Goal: Task Accomplishment & Management: Manage account settings

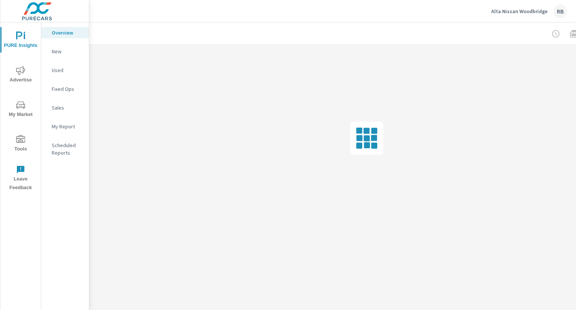
click at [21, 140] on icon "nav menu" at bounding box center [20, 139] width 9 height 9
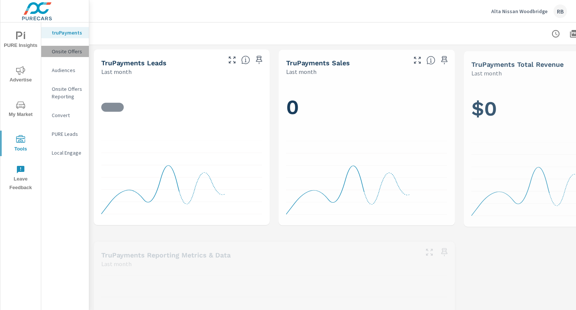
click at [75, 53] on p "Onsite Offers" at bounding box center [67, 51] width 31 height 7
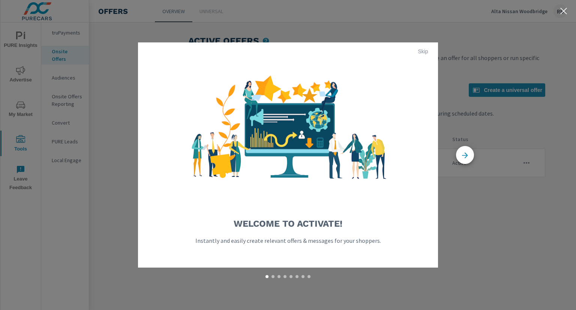
click at [421, 55] on button "Skip" at bounding box center [423, 51] width 24 height 12
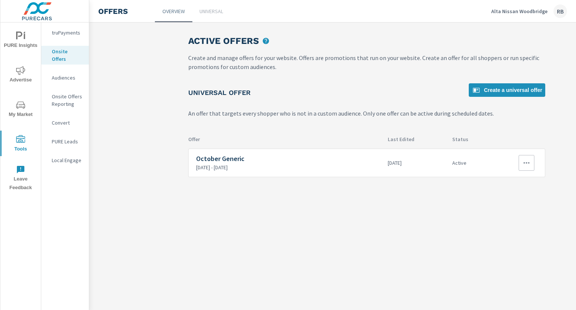
click at [281, 162] on div "October Generic [DATE] - [DATE]" at bounding box center [289, 163] width 186 height 16
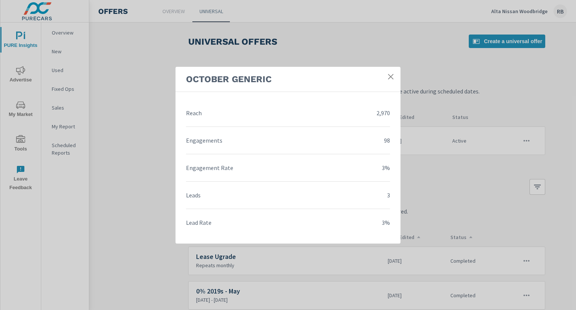
click at [394, 75] on icon at bounding box center [390, 76] width 7 height 7
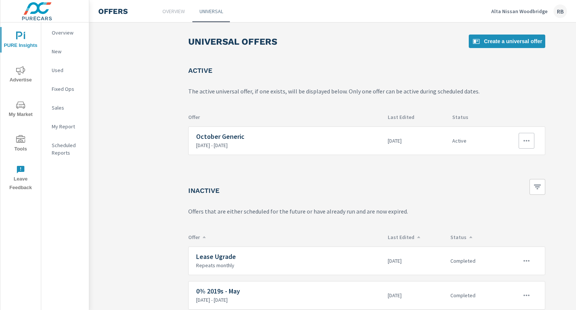
click at [521, 140] on button "button" at bounding box center [527, 141] width 16 height 16
click at [501, 157] on div "Edit" at bounding box center [503, 157] width 10 height 9
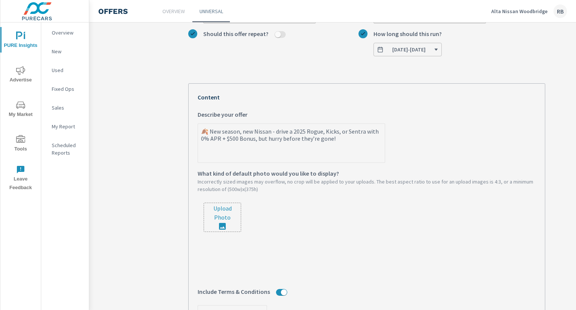
scroll to position [112, 0]
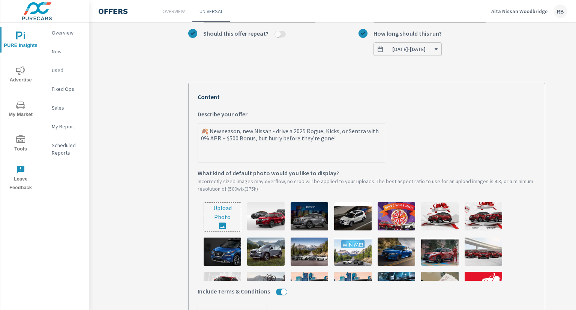
type textarea "x"
click at [252, 140] on textarea "🍂 New season, new Nissan - drive a 2025 Rogue, Kicks, or Sentra with 0% APR + $…" at bounding box center [291, 142] width 187 height 37
type textarea "🍂 New season, new Nissan - drive a 2025 Rogue, Kicks, or Sentra with 0% APR + $…"
type textarea "x"
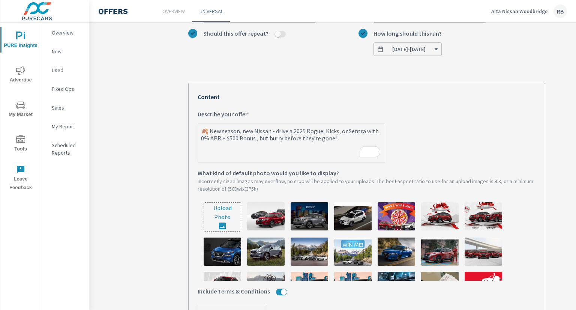
type textarea "🍂 New season, new Nissan - drive a 2025 Rogue, Kicks, or Sentra with 0% APR + $…"
type textarea "x"
type textarea "🍂 New season, new Nissan - drive a 2025 Rogue, Kicks, or Sentra with 0% APR + $…"
type textarea "x"
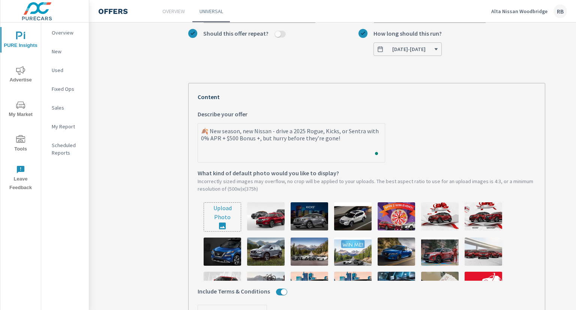
type textarea "x"
type textarea "🍂 New season, new Nissan - drive a 2025 Rogue, Kicks, or Sentra with 0% APR + $…"
type textarea "x"
type textarea "🍂 New season, new Nissan - drive a 2025 Rogue, Kicks, or Sentra with 0% APR + $…"
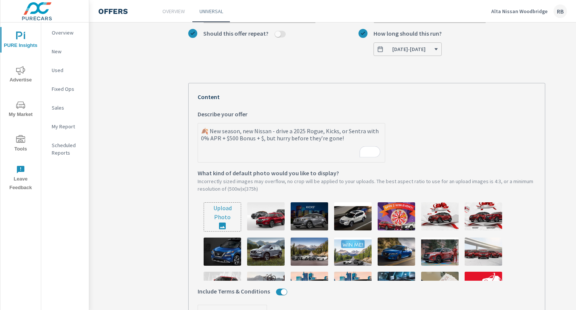
type textarea "x"
type textarea "🍂 New season, new Nissan - drive a 2025 Rogue, Kicks, or Sentra with 0% APR + $…"
type textarea "x"
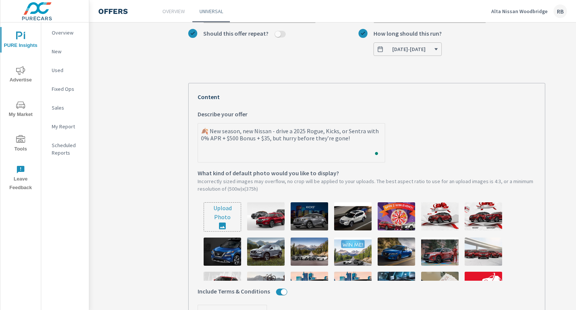
type textarea "🍂 New season, new Nissan - drive a 2025 Rogue, Kicks, or Sentra with 0% APR + $…"
type textarea "x"
type textarea "🍂 New season, new Nissan - drive a 2025 Rogue, Kicks, or Sentra with 0% APR + $…"
type textarea "x"
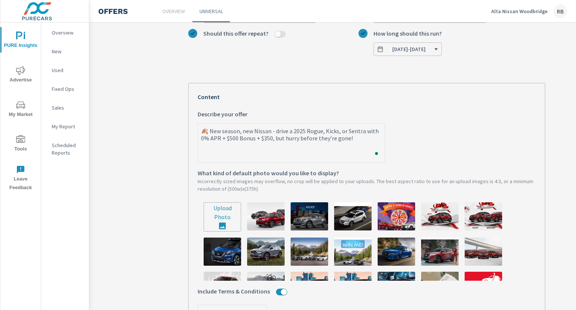
type textarea "x"
type textarea "🍂 New season, new Nissan - drive a 2025 Rogue, Kicks, or Sentra with 0% APR + $…"
type textarea "x"
type textarea "🍂 New season, new Nissan - drive a 2025 Rogue, Kicks, or Sentra with 0% APR + $…"
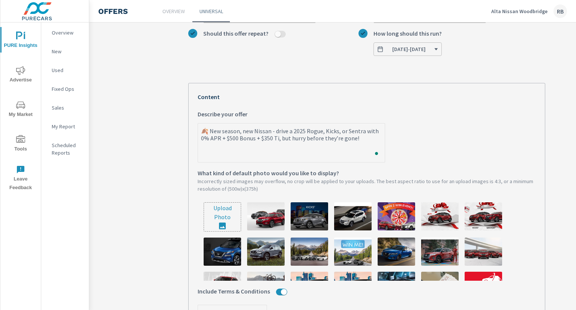
type textarea "x"
type textarea "🍂 New season, new Nissan - drive a 2025 Rogue, Kicks, or Sentra with 0% APR + $…"
type textarea "x"
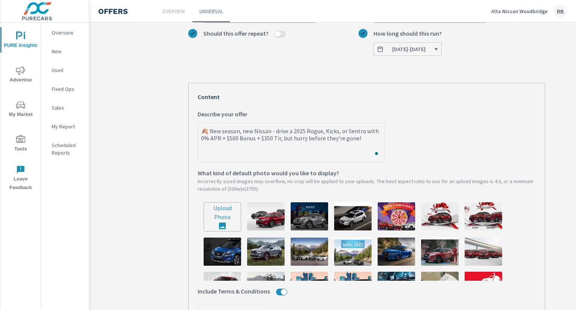
type textarea "🍂 New season, new Nissan - drive a 2025 Rogue, Kicks, or Sentra with 0% APR + $…"
type textarea "x"
type textarea "🍂 New season, new Nissan - drive a 2025 Rogue, Kicks, or Sentra with 0% APR + $…"
type textarea "x"
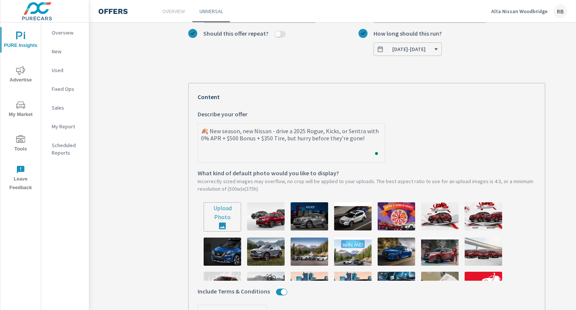
type textarea "x"
type textarea "🍂 New season, new Nissan - drive a 2025 Rogue, Kicks, or Sentra with 0% APR + $…"
type textarea "x"
type textarea "🍂 New season, new Nissan - drive a 2025 Rogue, Kicks, or Sentra with 0% APR + $…"
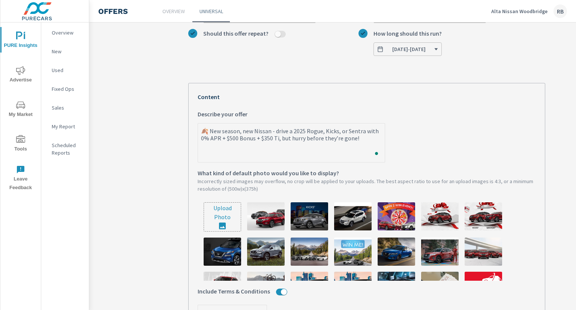
type textarea "x"
type textarea "🍂 New season, new Nissan - drive a 2025 Rogue, Kicks, or Sentra with 0% APR + $…"
type textarea "x"
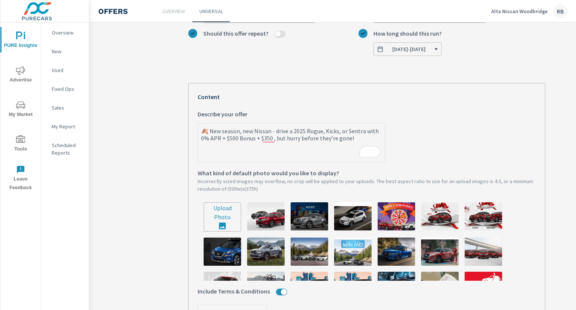
type textarea "🍂 New season, new Nissan - drive a 2025 Rogue, Kicks, or Sentra with 0% APR + $…"
type textarea "x"
type textarea "🍂 New season, new Nissan - drive a 2025 Rogue, Kicks, or Sentra with 0% APR + $…"
type textarea "x"
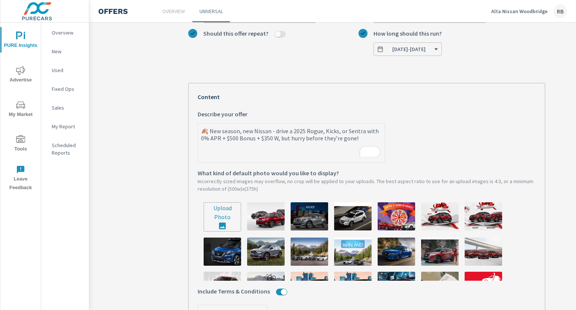
type textarea "x"
type textarea "🍂 New season, new Nissan - drive a 2025 Rogue, Kicks, or Sentra with 0% APR + $…"
type textarea "x"
type textarea "🍂 New season, new Nissan - drive a 2025 Rogue, Kicks, or Sentra with 0% APR + $…"
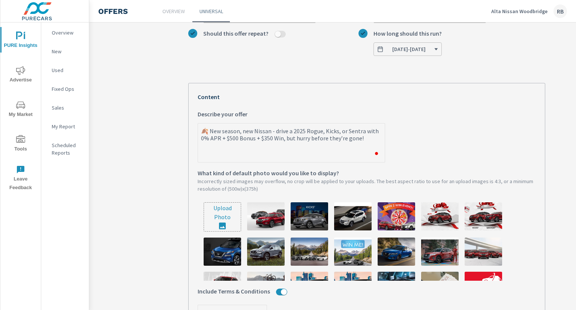
type textarea "x"
type textarea "🍂 New season, new Nissan - drive a 2025 Rogue, Kicks, or Sentra with 0% APR + $…"
type textarea "x"
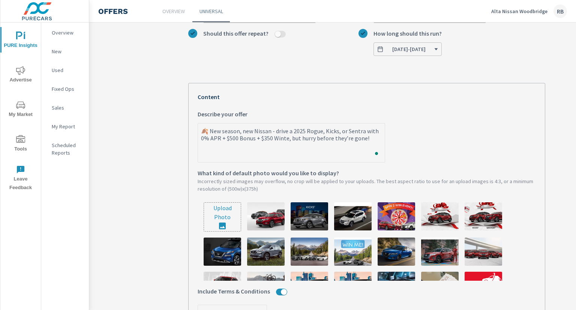
type textarea "🍂 New season, new Nissan - drive a 2025 Rogue, Kicks, or Sentra with 0% APR + $…"
type textarea "x"
type textarea "🍂 New season, new Nissan - drive a 2025 Rogue, Kicks, or Sentra with 0% APR + $…"
type textarea "x"
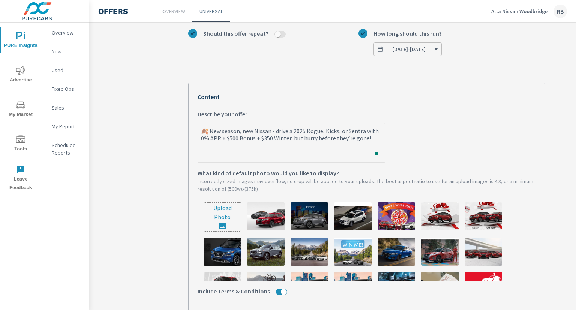
type textarea "x"
type textarea "🍂 New season, new Nissan - drive a 2025 Rogue, Kicks, or Sentra with 0% APR + $…"
type textarea "x"
type textarea "🍂 New season, new Nissan - drive a 2025 Rogue, Kicks, or Sentra with 0% APR + $…"
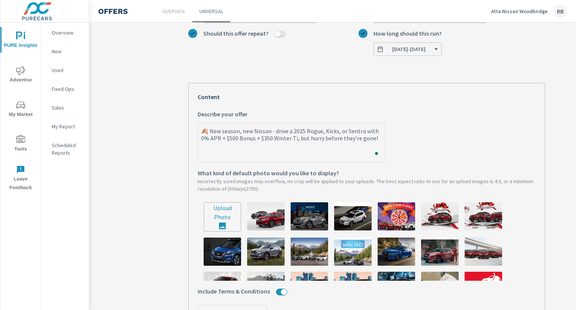
type textarea "x"
type textarea "🍂 New season, new Nissan - drive a 2025 Rogue, Kicks, or Sentra with 0% APR + $…"
type textarea "x"
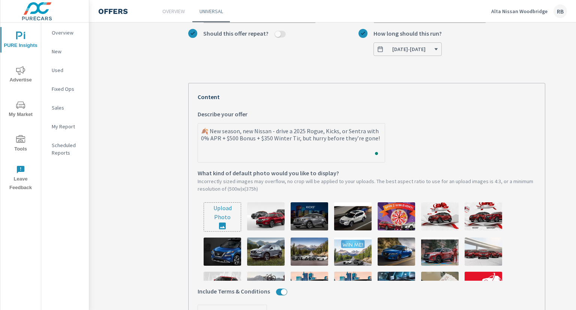
type textarea "🍂 New season, new Nissan - drive a 2025 Rogue, Kicks, or Sentra with 0% APR + $…"
type textarea "x"
type textarea "🍂 New season, new Nissan - drive a 2025 Rogue, Kicks, or Sentra with 0% APR + $…"
type textarea "x"
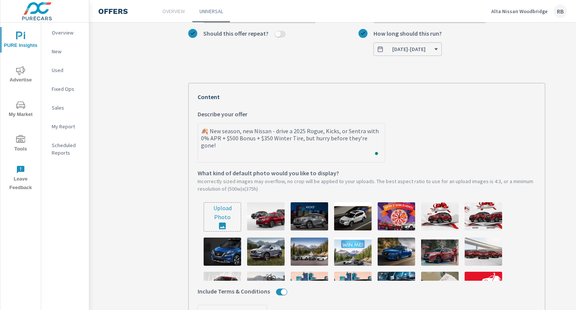
type textarea "x"
type textarea "🍂 New season, new Nissan - drive a 2025 Rogue, Kicks, or Sentra with 0% APR + $…"
type textarea "x"
type textarea "🍂 New season, new Nissan - drive a 2025 Rogue, Kicks, or Sentra with 0% APR + $…"
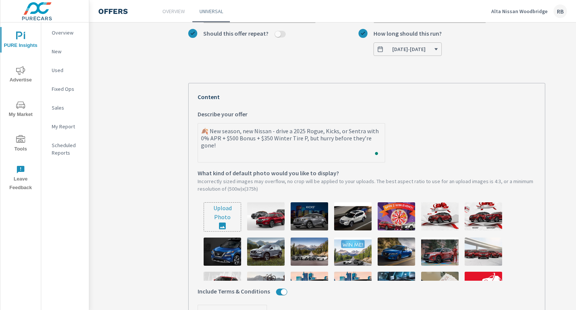
type textarea "x"
type textarea "🍂 New season, new Nissan - drive a 2025 Rogue, Kicks, or Sentra with 0% APR + $…"
type textarea "x"
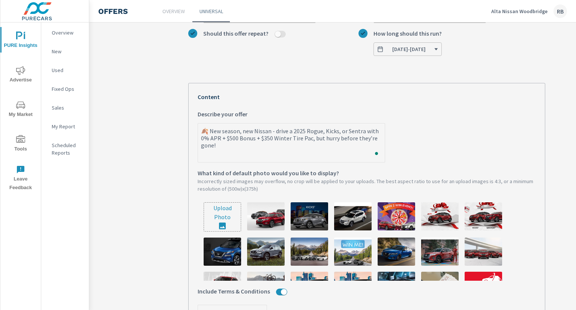
type textarea "🍂 New season, new Nissan - drive a 2025 Rogue, Kicks, or Sentra with 0% APR + $…"
type textarea "x"
type textarea "🍂 New season, new Nissan - drive a 2025 Rogue, Kicks, or Sentra with 0% APR + $…"
type textarea "x"
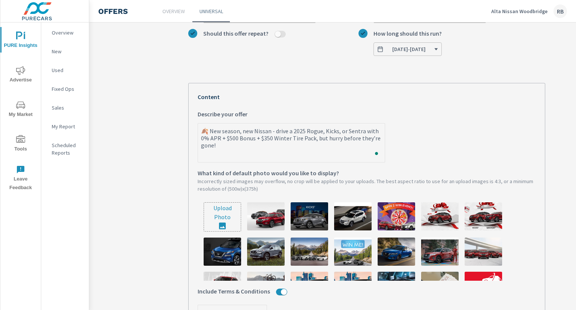
type textarea "x"
type textarea "🍂 New season, new Nissan - drive a 2025 Rogue, Kicks, or Sentra with 0% APR + $…"
type textarea "x"
type textarea "🍂 New season, new Nissan - drive a 2025 Rogue, Kicks, or Sentra with 0% APR + $…"
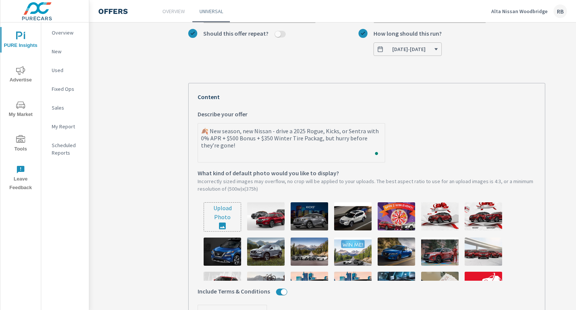
type textarea "x"
type textarea "🍂 New season, new Nissan - drive a 2025 Rogue, Kicks, or Sentra with 0% APR + $…"
type textarea "x"
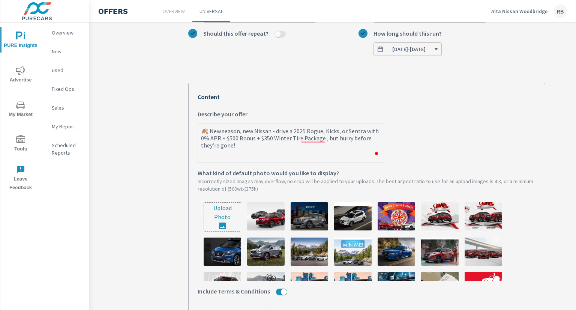
type textarea "🍂 New season, new Nissan - drive a 2025 Rogue, Kicks, or Sentra with 0% APR + $…"
type textarea "x"
type textarea "🍂 New season, new Nissan - drive a 2025 Rogue, Kicks, or Sentra with 0% APR + $…"
type textarea "x"
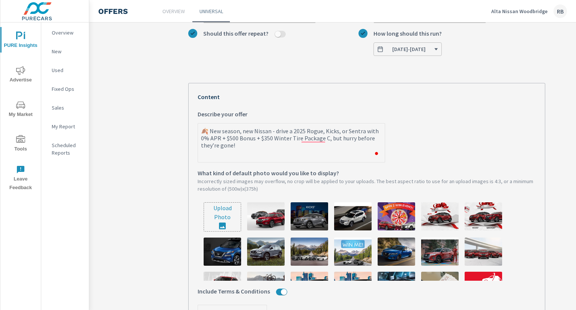
type textarea "x"
type textarea "🍂 New season, new Nissan - drive a 2025 Rogue, Kicks, or Sentra with 0% APR + $…"
type textarea "x"
type textarea "🍂 New season, new Nissan - drive a 2025 Rogue, Kicks, or Sentra with 0% APR + $…"
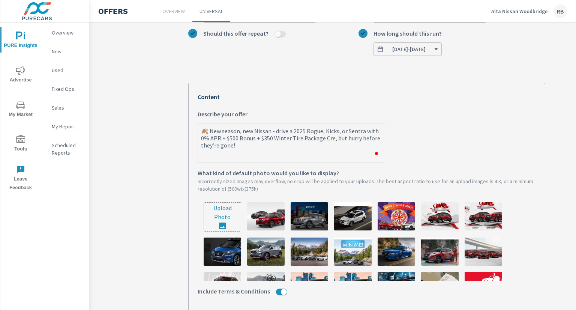
type textarea "x"
type textarea "🍂 New season, new Nissan - drive a 2025 Rogue, Kicks, or Sentra with 0% APR + $…"
type textarea "x"
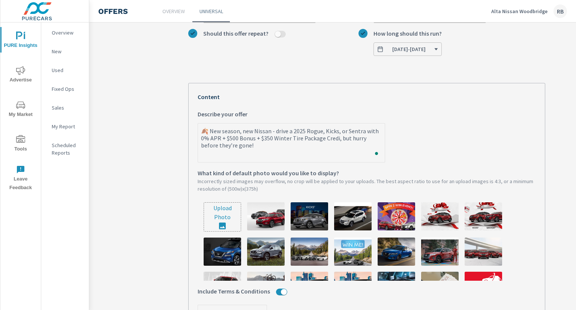
type textarea "🍂 New season, new Nissan - drive a 2025 Rogue, Kicks, or Sentra with 0% APR + $…"
type textarea "x"
drag, startPoint x: 282, startPoint y: 149, endPoint x: 164, endPoint y: 123, distance: 121.1
click at [164, 123] on section "October Generic October Generic What do you want to call this offer? Custom Wha…" at bounding box center [366, 203] width 555 height 568
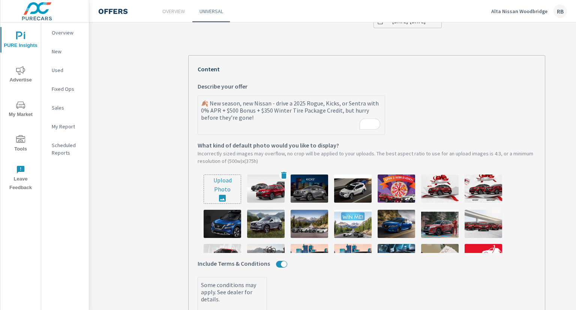
scroll to position [150, 0]
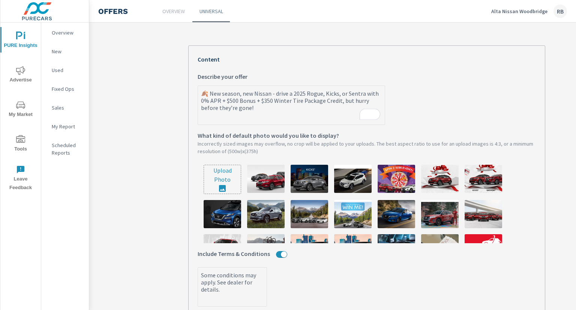
type textarea "🍂 New season, new Nissan - drive a 2025 Rogue, Kicks, or Sentra with 0% APR + $…"
type textarea "x"
click at [209, 177] on input "file" at bounding box center [222, 179] width 37 height 28
type input "C:\fakepath\884A-25 Nissan OEM (Banners)5(Active Graphic).jpg"
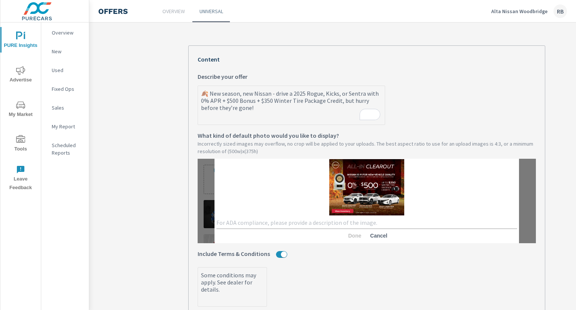
click at [317, 219] on div "x" at bounding box center [366, 223] width 301 height 12
type textarea "Oct Graphic"
click at [356, 234] on span "Done" at bounding box center [355, 235] width 18 height 7
type textarea "x"
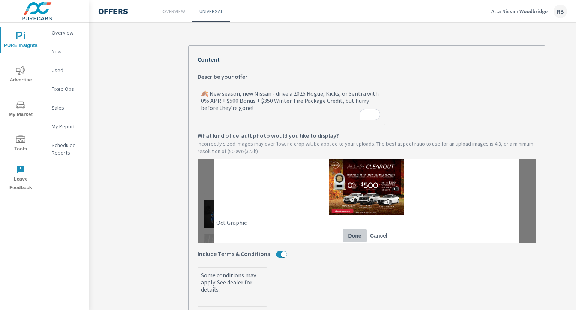
type textarea "x"
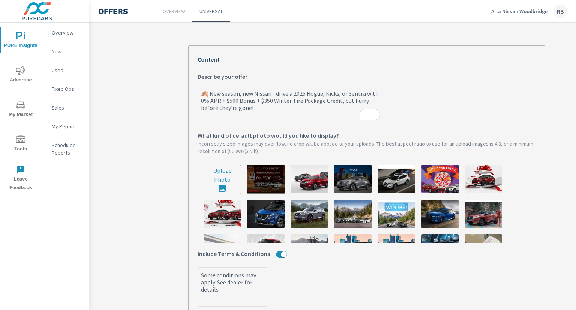
type textarea "x"
click at [265, 184] on img at bounding box center [265, 179] width 37 height 28
type textarea "x"
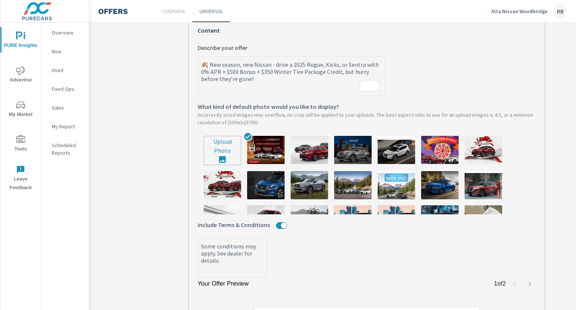
scroll to position [297, 0]
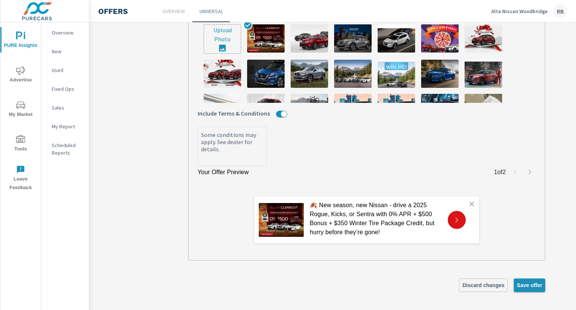
click at [532, 282] on span "Save offer" at bounding box center [529, 285] width 25 height 7
type textarea "x"
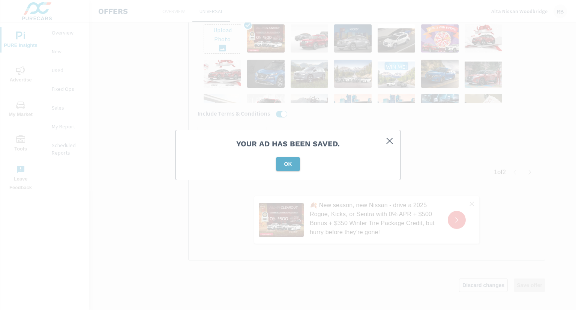
click at [286, 167] on span "OK" at bounding box center [288, 163] width 18 height 7
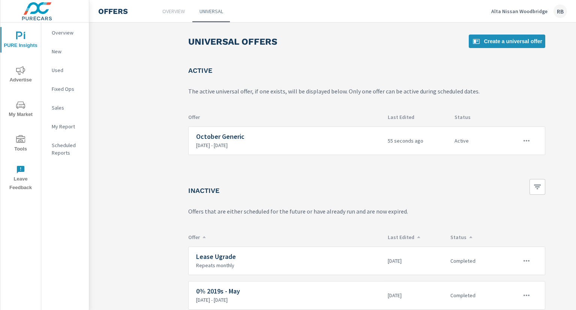
click at [528, 11] on p "Alta Nissan Woodbridge" at bounding box center [519, 11] width 56 height 7
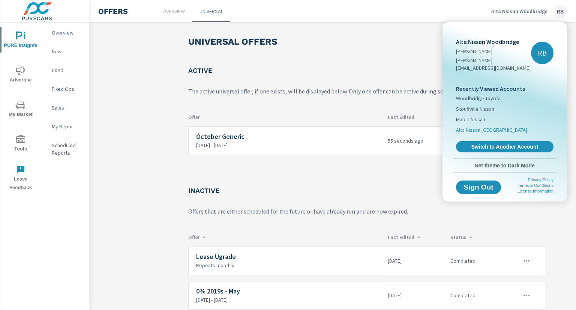
click at [501, 126] on span "Alta Nissan [GEOGRAPHIC_DATA]" at bounding box center [491, 129] width 71 height 7
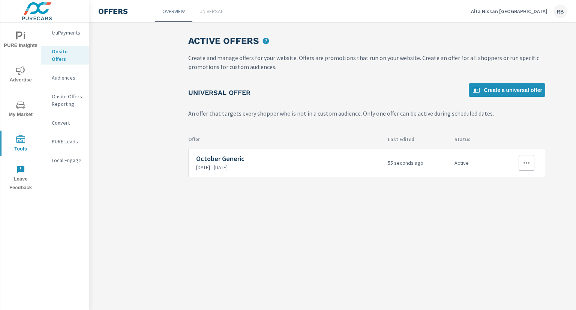
click at [532, 165] on button "button" at bounding box center [527, 163] width 16 height 16
click at [506, 177] on div "Edit" at bounding box center [503, 179] width 10 height 9
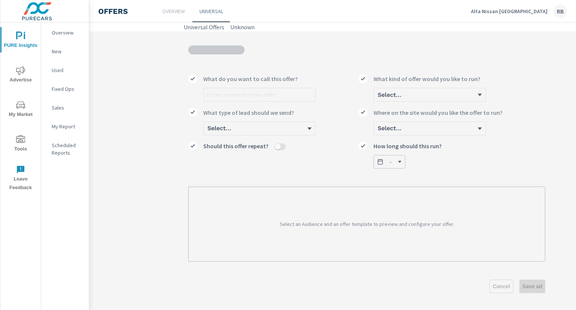
click at [169, 14] on p "Overview" at bounding box center [173, 10] width 22 height 7
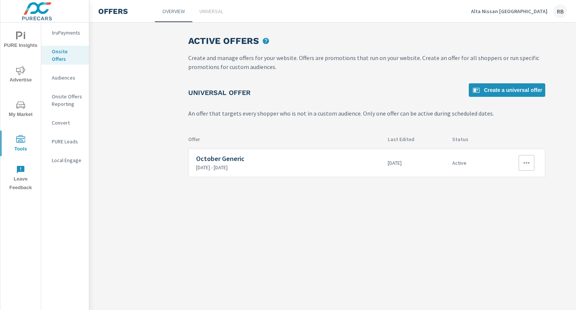
click at [529, 158] on icon "button" at bounding box center [526, 162] width 9 height 9
click at [513, 178] on link "Edit" at bounding box center [514, 180] width 42 height 18
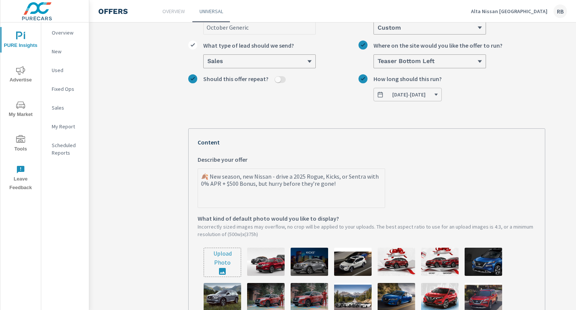
scroll to position [75, 0]
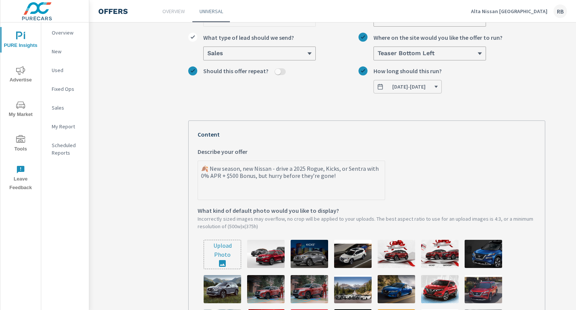
click at [263, 172] on textarea "🍂 New season, new Nissan - drive a 2025 Rogue, Kicks, or Sentra with 0% APR + $…" at bounding box center [291, 180] width 187 height 37
type textarea "x"
click at [263, 172] on textarea "🍂 New season, new Nissan - drive a 2025 Rogue, Kicks, or Sentra with 0% APR + $…" at bounding box center [291, 180] width 187 height 37
paste textarea "+ $350 Winter Tire Package Credit"
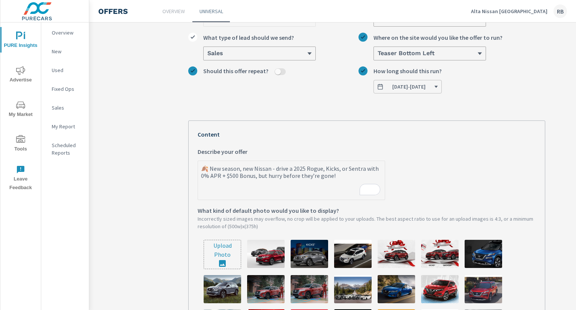
type textarea "🍂 New season, new Nissan - drive a 2025 Rogue, Kicks, or Sentra with 0% APR + $…"
type textarea "x"
type textarea "🍂 New season, new Nissan - drive a 2025 Rogue, Kicks, or Sentra with 0% APR + $…"
type textarea "x"
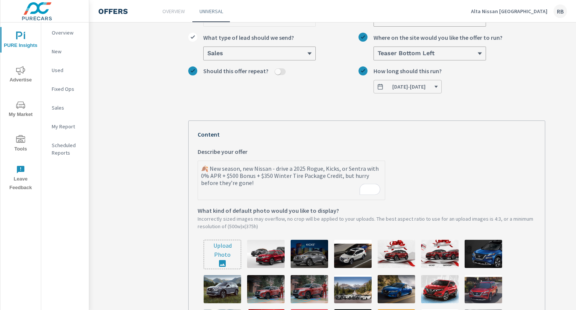
type textarea "x"
click at [228, 250] on input "file" at bounding box center [222, 254] width 37 height 28
type input "C:\fakepath\884A-25 Nissan OEM (Banners)5(Active Graphic).jpg"
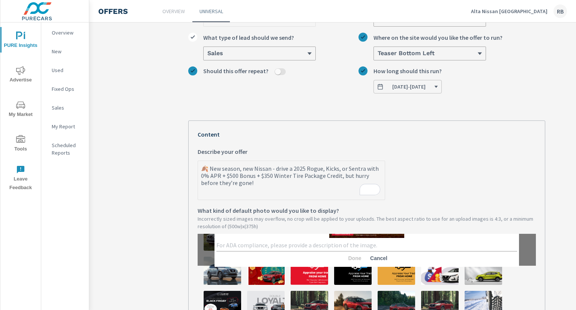
scroll to position [0, 0]
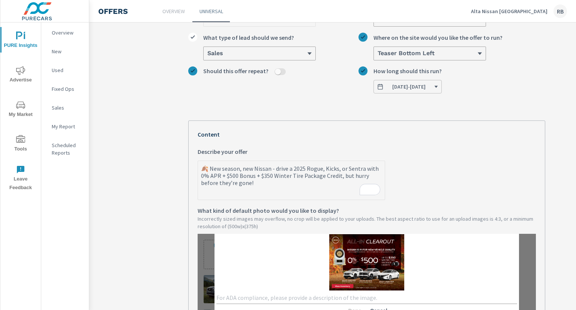
click at [252, 301] on textarea at bounding box center [366, 297] width 301 height 7
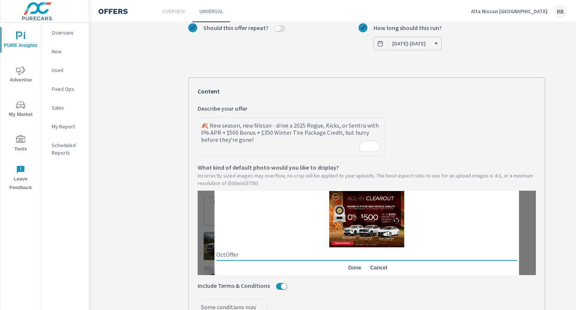
scroll to position [150, 0]
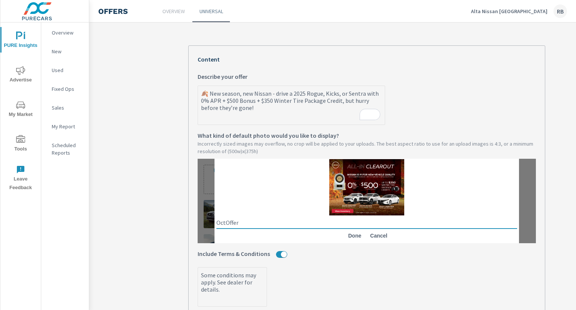
type textarea "OctOffer"
click at [350, 242] on button "Done" at bounding box center [355, 235] width 24 height 13
type textarea "x"
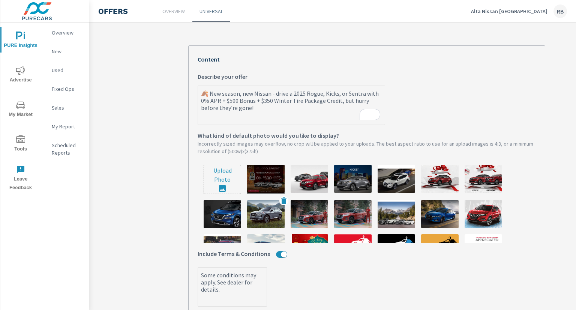
type textarea "x"
click at [271, 185] on img at bounding box center [265, 179] width 37 height 28
type textarea "x"
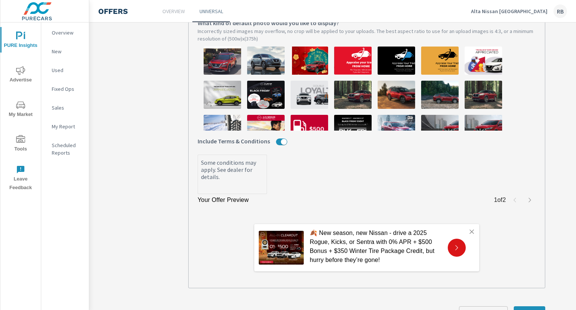
scroll to position [297, 0]
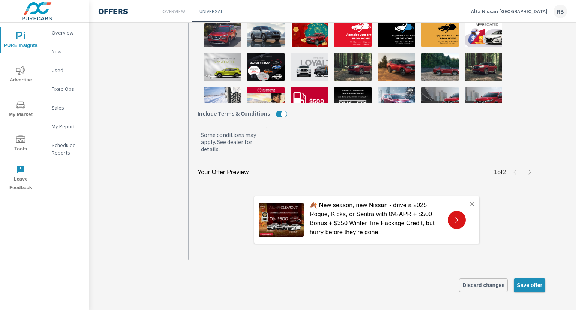
click at [531, 283] on button "Save offer" at bounding box center [529, 284] width 31 height 13
type textarea "x"
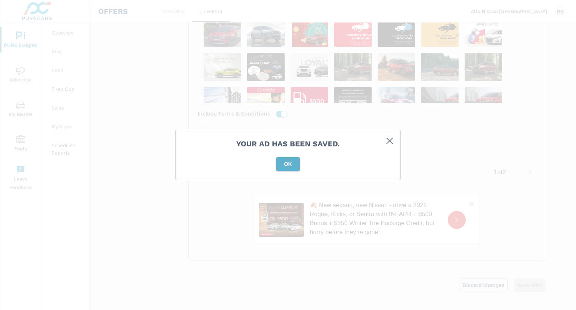
click at [292, 168] on button "OK" at bounding box center [288, 163] width 24 height 13
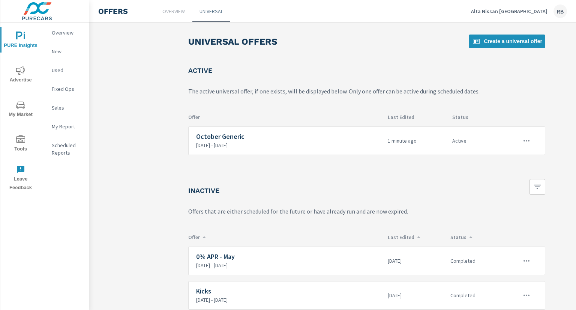
click at [526, 13] on p "Alta Nissan [GEOGRAPHIC_DATA]" at bounding box center [509, 11] width 76 height 7
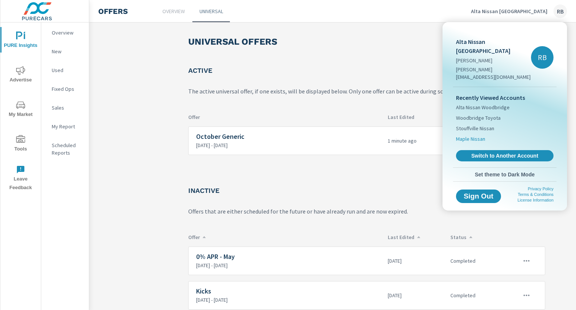
click at [479, 135] on span "Maple Nissan" at bounding box center [470, 138] width 29 height 7
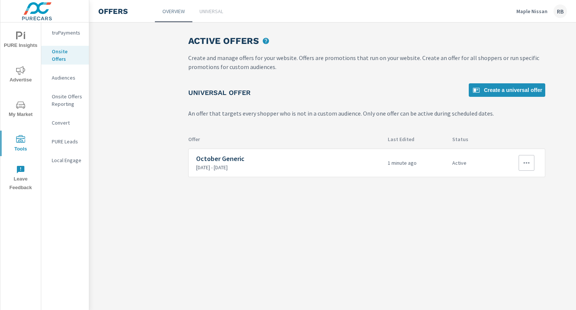
click at [524, 165] on icon "button" at bounding box center [526, 162] width 9 height 9
click at [512, 179] on link "Edit" at bounding box center [514, 180] width 42 height 18
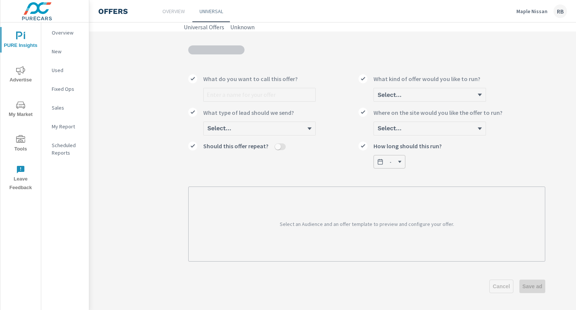
click at [169, 15] on link "Overview" at bounding box center [173, 11] width 37 height 22
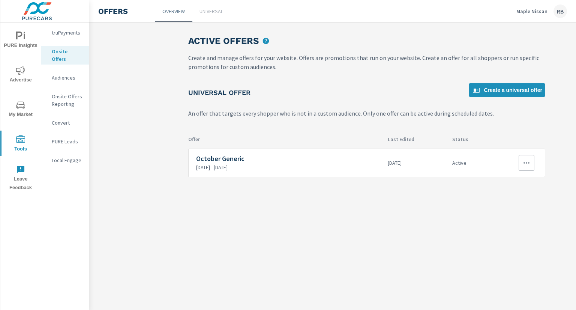
click at [531, 165] on button "button" at bounding box center [527, 163] width 16 height 16
click at [511, 181] on link "Edit" at bounding box center [514, 180] width 42 height 18
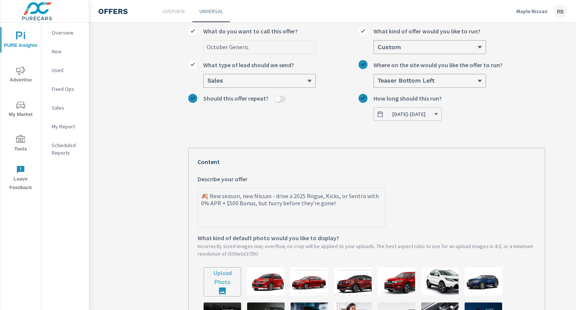
scroll to position [75, 0]
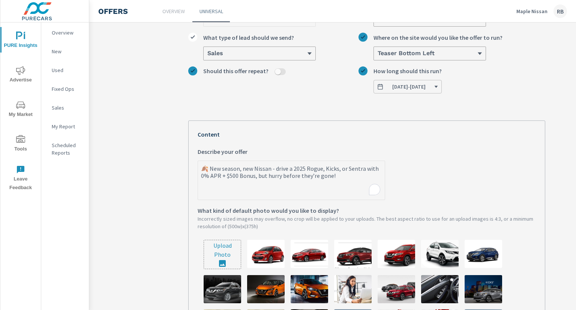
click at [265, 175] on textarea "🍂 New season, new Nissan - drive a 2025 Rogue, Kicks, or Sentra with 0% APR + $…" at bounding box center [291, 180] width 187 height 37
type textarea "x"
click at [265, 175] on textarea "🍂 New season, new Nissan - drive a 2025 Rogue, Kicks, or Sentra with 0% APR + $…" at bounding box center [291, 180] width 187 height 37
paste textarea "+ $350 Winter Tire Package Credit"
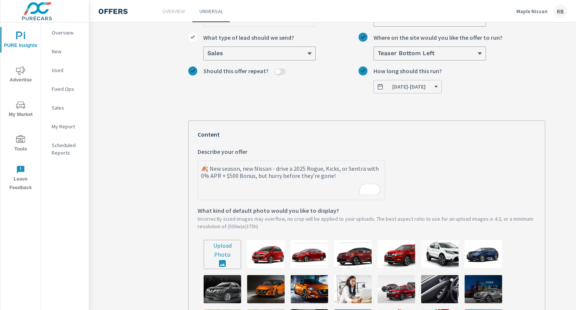
type textarea "🍂 New season, new Nissan - drive a 2025 Rogue, Kicks, or Sentra with 0% APR + $…"
type textarea "x"
type textarea "🍂 New season, new Nissan - drive a 2025 Rogue, Kicks, or Sentra with 0% APR + $…"
type textarea "x"
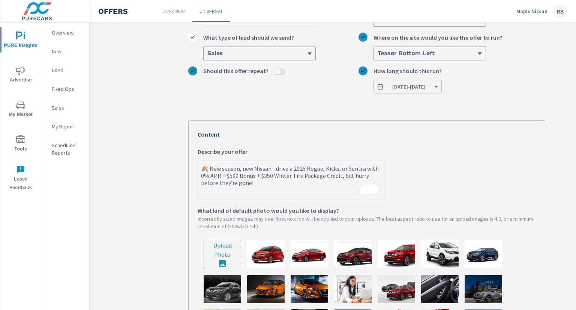
type textarea "x"
click at [234, 255] on input "file" at bounding box center [222, 254] width 37 height 28
type input "C:\fakepath\884A-25 Nissan OEM (Banners)5(Active Graphic).jpg"
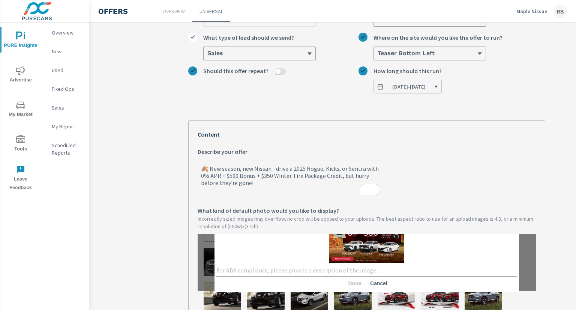
scroll to position [37, 0]
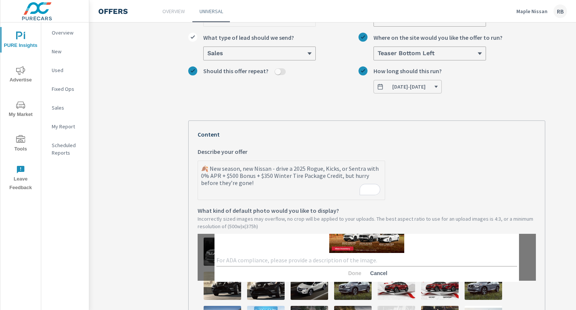
click at [280, 264] on textarea at bounding box center [366, 259] width 301 height 7
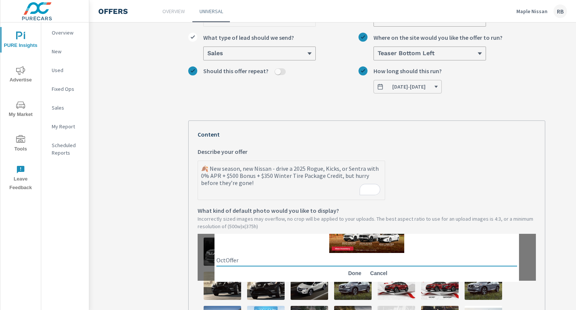
type textarea "OctOffer"
click at [349, 275] on span "Done" at bounding box center [355, 273] width 18 height 7
type textarea "x"
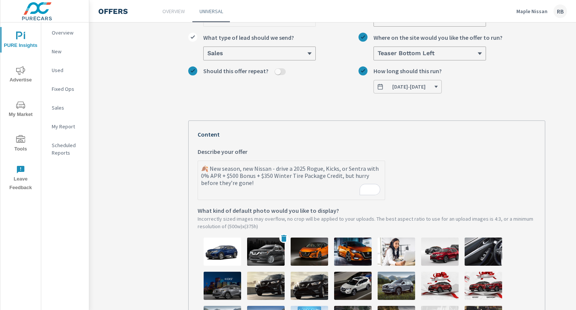
type textarea "x"
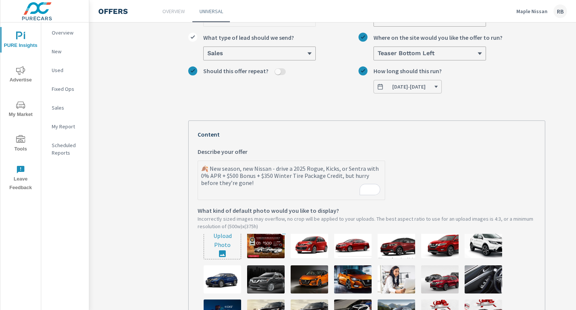
scroll to position [0, 0]
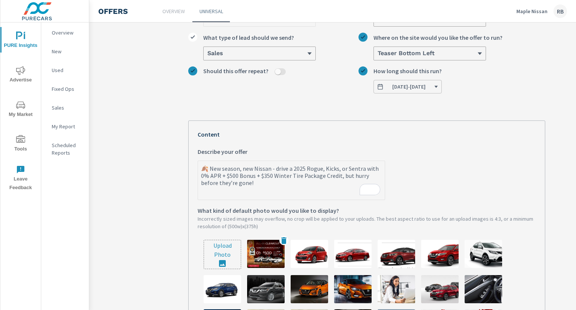
click at [262, 252] on img at bounding box center [265, 254] width 37 height 28
type textarea "x"
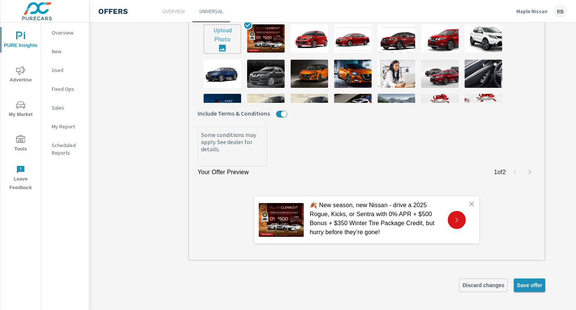
click at [535, 282] on span "Save offer" at bounding box center [529, 285] width 25 height 7
type textarea "x"
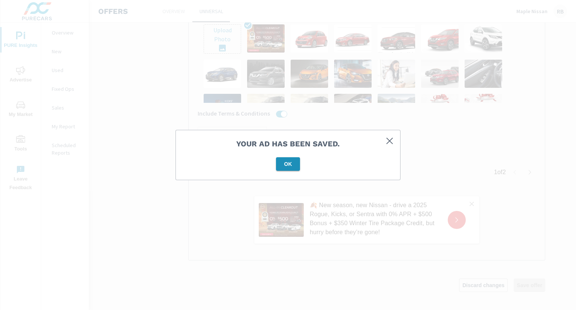
click at [286, 158] on button "OK" at bounding box center [288, 163] width 24 height 13
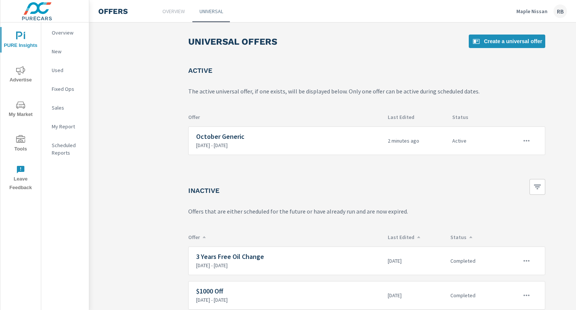
click at [528, 14] on p "Maple Nissan" at bounding box center [531, 11] width 31 height 7
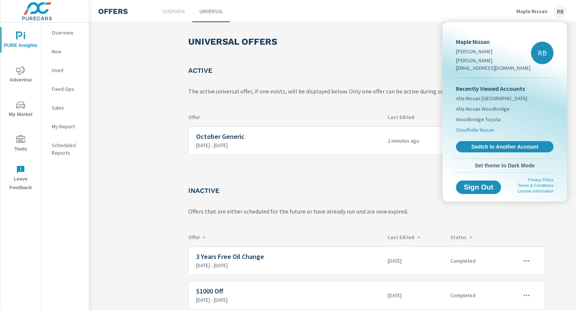
click at [489, 126] on span "Stouffville Nissan" at bounding box center [475, 129] width 38 height 7
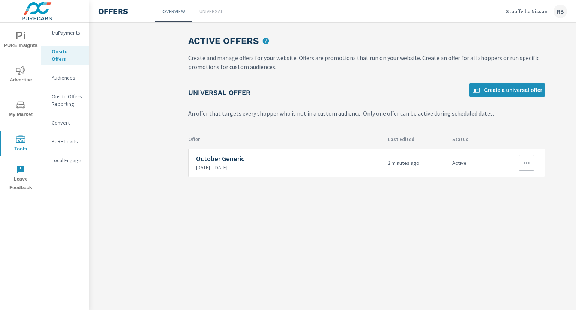
click at [526, 157] on button "button" at bounding box center [527, 163] width 16 height 16
click at [509, 176] on link "Edit" at bounding box center [514, 180] width 42 height 18
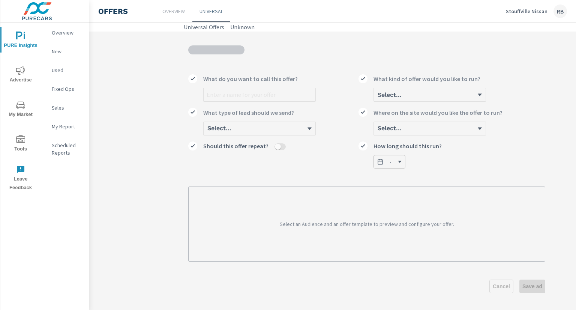
click at [168, 7] on p "Overview" at bounding box center [173, 10] width 22 height 7
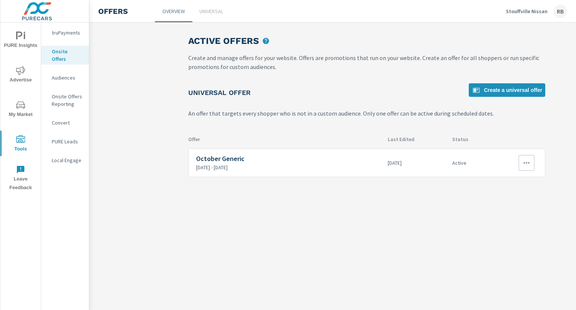
click at [520, 166] on button "button" at bounding box center [527, 163] width 16 height 16
click at [503, 178] on div "Edit" at bounding box center [503, 179] width 10 height 9
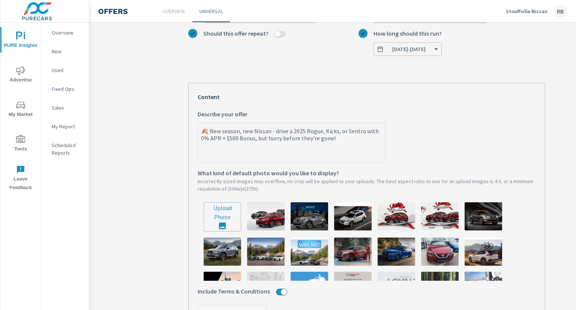
type textarea "x"
